Goal: Navigation & Orientation: Go to known website

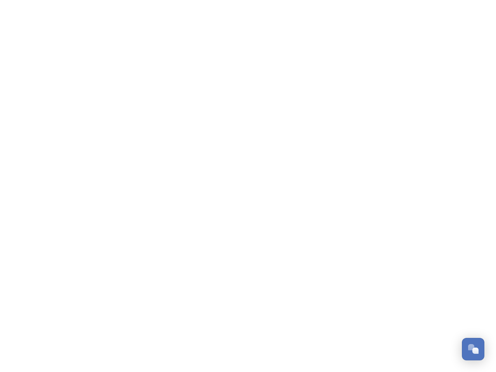
click at [474, 349] on div "Open Chat" at bounding box center [476, 351] width 6 height 6
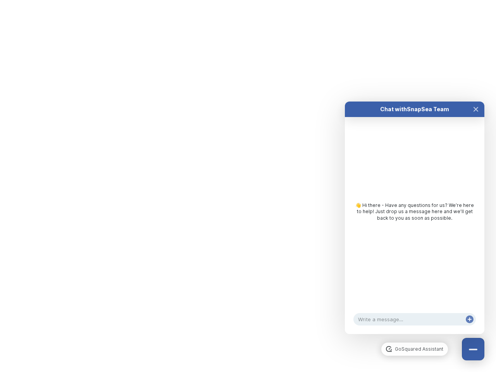
click at [476, 263] on div "👋 Hi there - Have any questions for us? We’re here to help! Just drop us a mess…" at bounding box center [415, 214] width 140 height 194
click at [415, 0] on html "/p/auth/cumbria-tourism Dismiss GoSquared Assistant Chat with SnapSea Team GoSq…" at bounding box center [248, 0] width 496 height 0
click at [415, 226] on div "👋 Hi there - Have any questions for us? We’re here to help! Just drop us a mess…" at bounding box center [415, 214] width 140 height 194
click at [476, 117] on div "👋 Hi there - Have any questions for us? We’re here to help! Just drop us a mess…" at bounding box center [415, 214] width 140 height 194
click at [470, 327] on div "Chat with SnapSea Team GoSquared Assistant 👋 Hi there - Have any questions for …" at bounding box center [415, 218] width 140 height 233
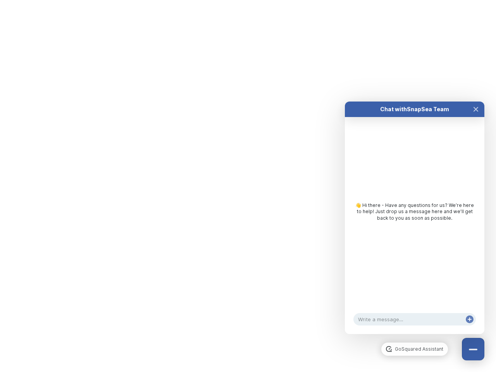
click at [470, 327] on div "Chat with SnapSea Team GoSquared Assistant 👋 Hi there - Have any questions for …" at bounding box center [415, 218] width 140 height 233
click at [248, 0] on html "/p/auth/cumbria-tourism Dismiss GoSquared Assistant Chat with SnapSea Team GoSq…" at bounding box center [248, 0] width 496 height 0
click at [242, 0] on html "/p/auth/cumbria-tourism Dismiss GoSquared Assistant Chat with SnapSea Team GoSq…" at bounding box center [248, 0] width 496 height 0
